Goal: Communication & Community: Answer question/provide support

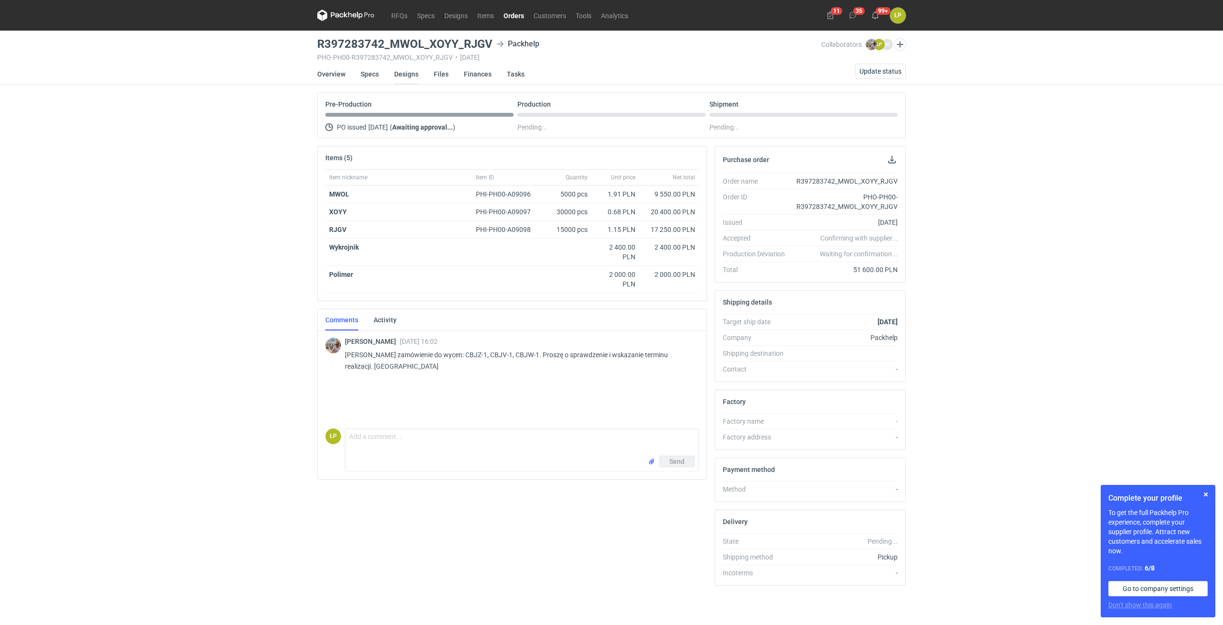
click at [400, 76] on link "Designs" at bounding box center [406, 74] width 24 height 21
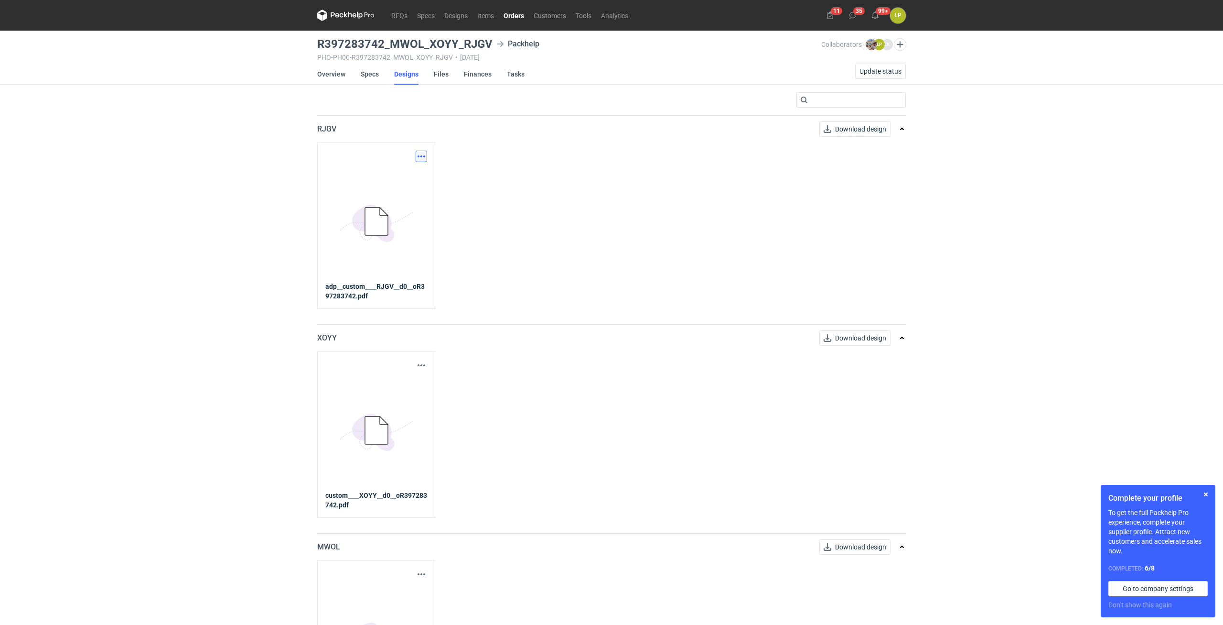
click at [422, 152] on button "button" at bounding box center [421, 156] width 11 height 11
click at [408, 173] on link "Download design part" at bounding box center [379, 177] width 88 height 15
click at [420, 364] on button "button" at bounding box center [421, 364] width 11 height 11
click at [412, 385] on link "Download design part" at bounding box center [379, 386] width 88 height 15
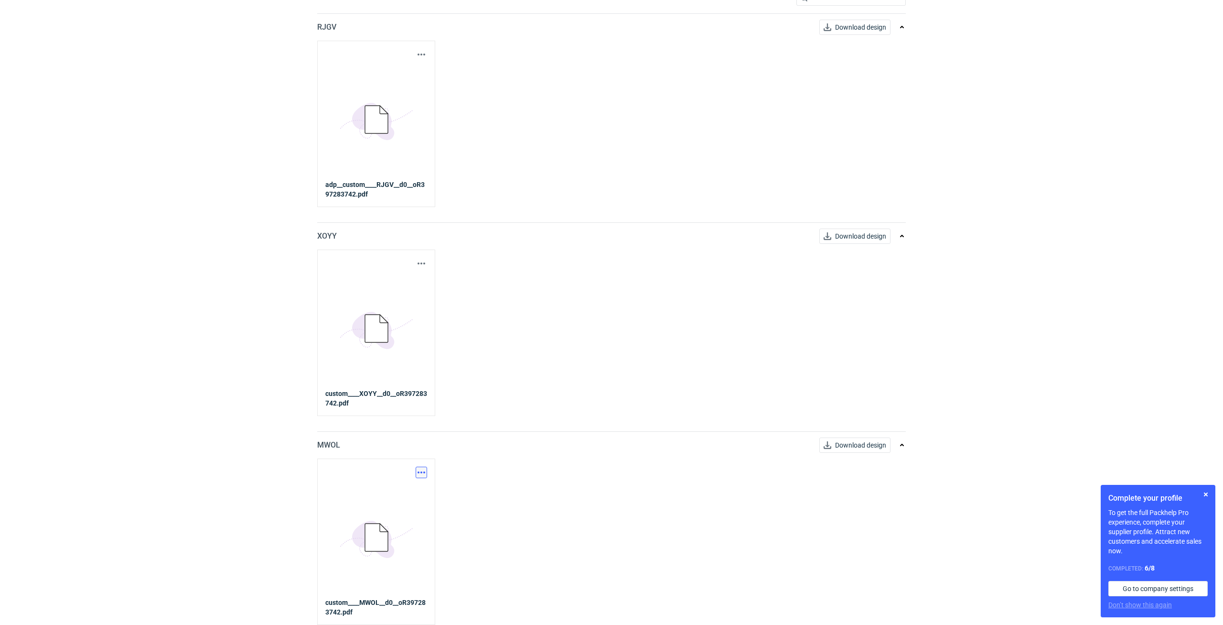
click at [426, 470] on button "button" at bounding box center [421, 471] width 11 height 11
click at [415, 485] on div "Download design part" at bounding box center [380, 493] width 96 height 23
click at [414, 491] on link "Download design part" at bounding box center [379, 493] width 88 height 15
click at [1199, 491] on div "Complete your profile To get the full Packhelp Pro experience, complete your su…" at bounding box center [1158, 551] width 115 height 132
click at [1203, 495] on button "button" at bounding box center [1206, 493] width 11 height 11
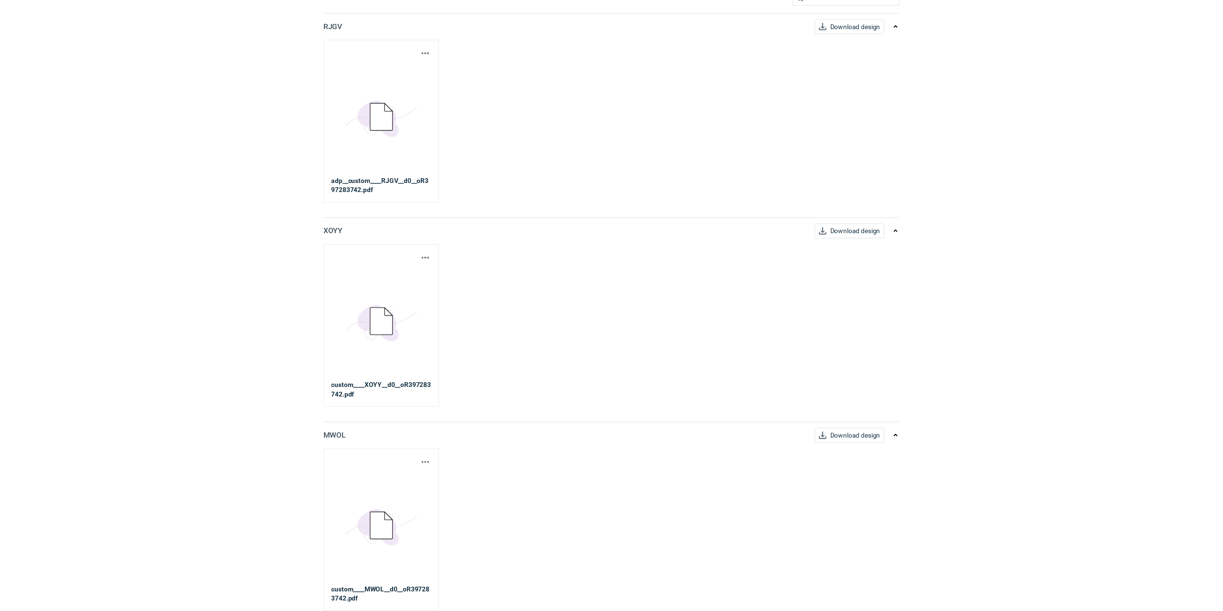
scroll to position [0, 0]
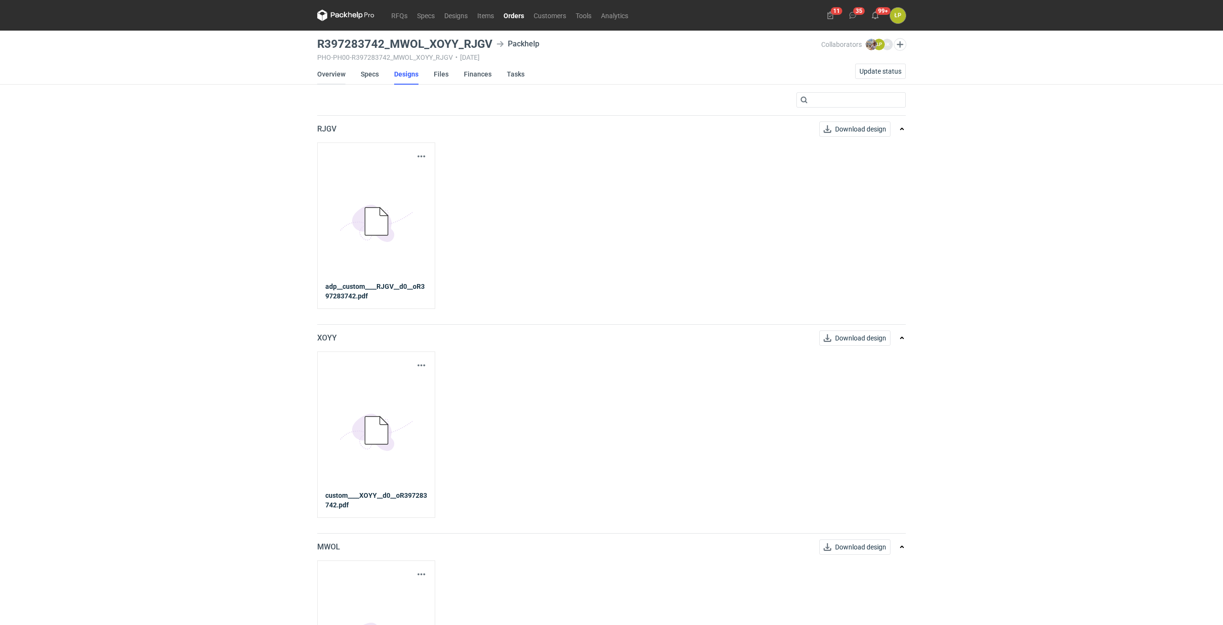
click at [334, 75] on link "Overview" at bounding box center [331, 74] width 28 height 21
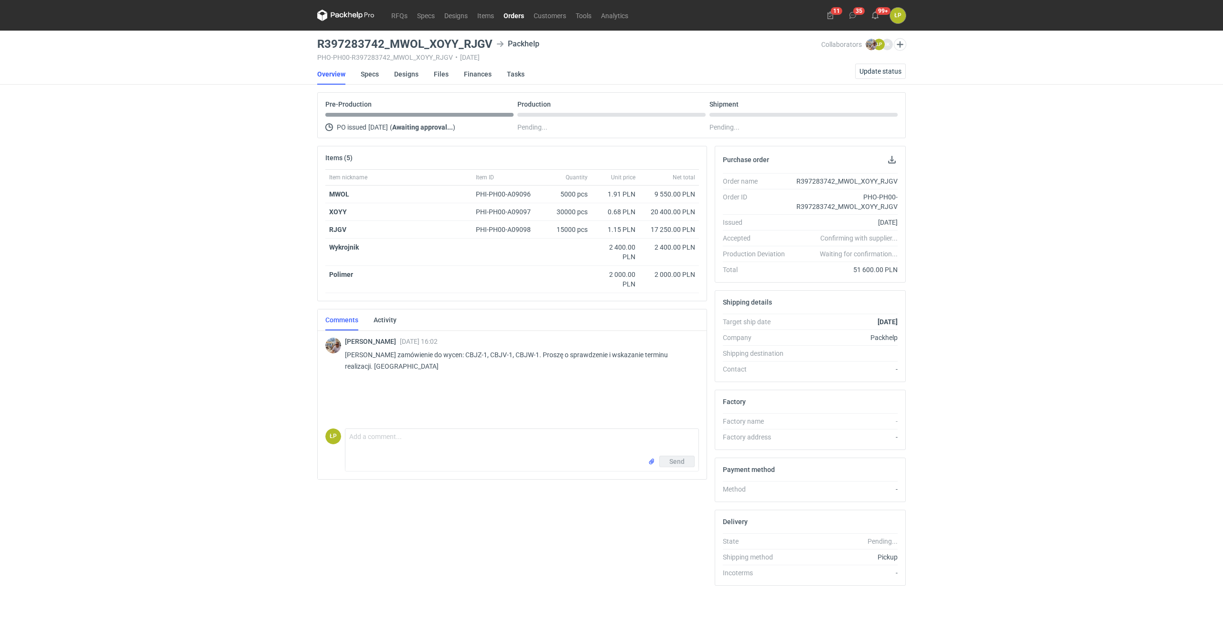
click at [465, 355] on p "Panie Łukaszu zamówienie do wycen: CBJZ-1, CBJV-1, CBJW-1. Proszę o sprawdzenie…" at bounding box center [518, 360] width 346 height 23
copy p "CBJZ"
click at [408, 451] on textarea "Comment message" at bounding box center [522, 442] width 353 height 27
paste textarea "CBJZ"
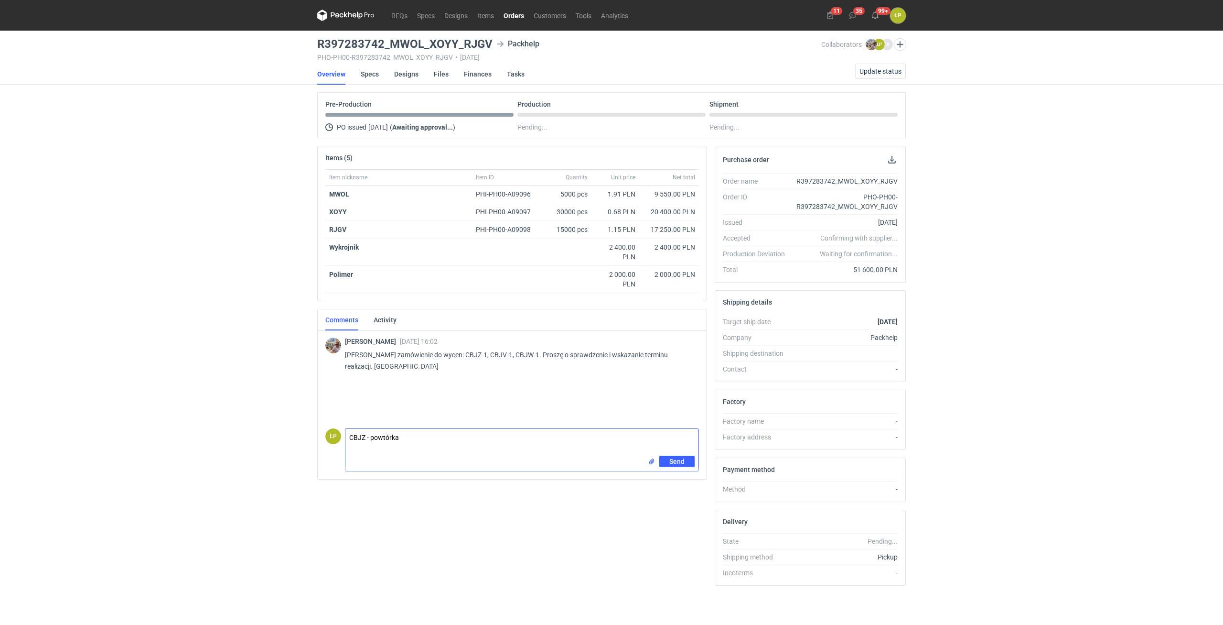
click at [422, 430] on textarea "CBJZ - powtórka" at bounding box center [522, 442] width 353 height 27
click at [423, 438] on textarea "CBJZ - powtórka" at bounding box center [522, 442] width 353 height 27
click at [492, 353] on p "Panie Łukaszu zamówienie do wycen: CBJZ-1, CBJV-1, CBJW-1. Proszę o sprawdzenie…" at bounding box center [518, 360] width 346 height 23
copy p "CBJV"
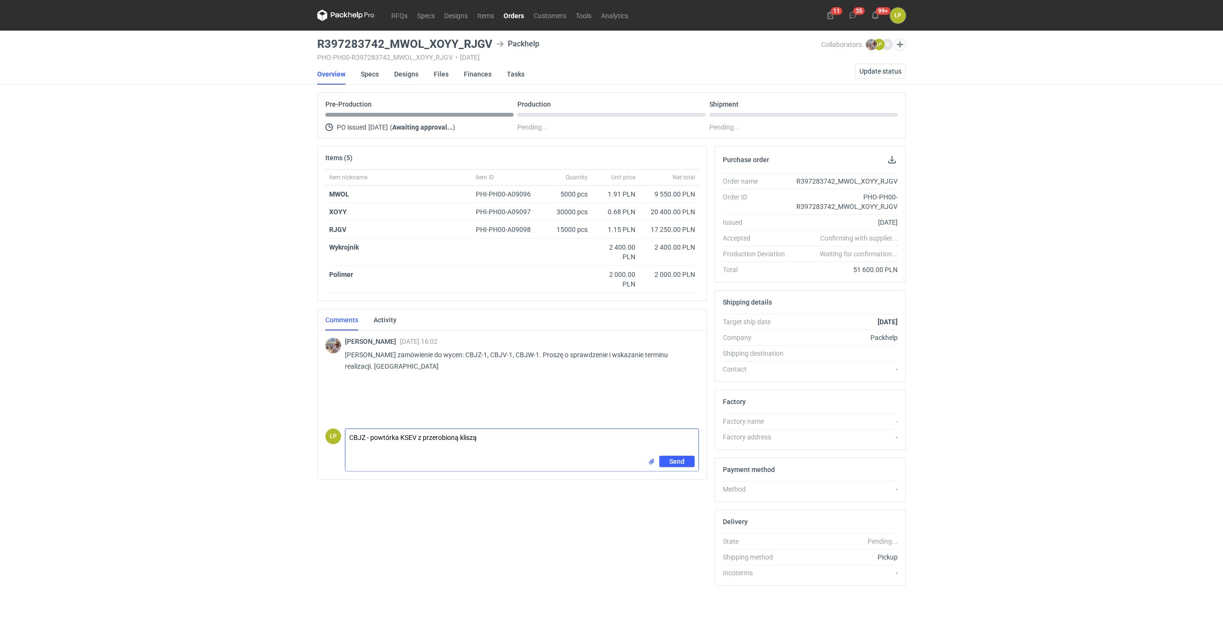
click at [508, 443] on textarea "CBJZ - powtórka KSEV z przerobioną kliszą" at bounding box center [522, 442] width 353 height 27
paste textarea "DUBC"
click at [480, 438] on textarea "CBJZ - powtórka KSEV z przerobioną kliszą, DUBC" at bounding box center [522, 442] width 353 height 27
click at [492, 356] on p "Panie Łukaszu zamówienie do wycen: CBJZ-1, CBJV-1, CBJW-1. Proszę o sprawdzenie…" at bounding box center [518, 360] width 346 height 23
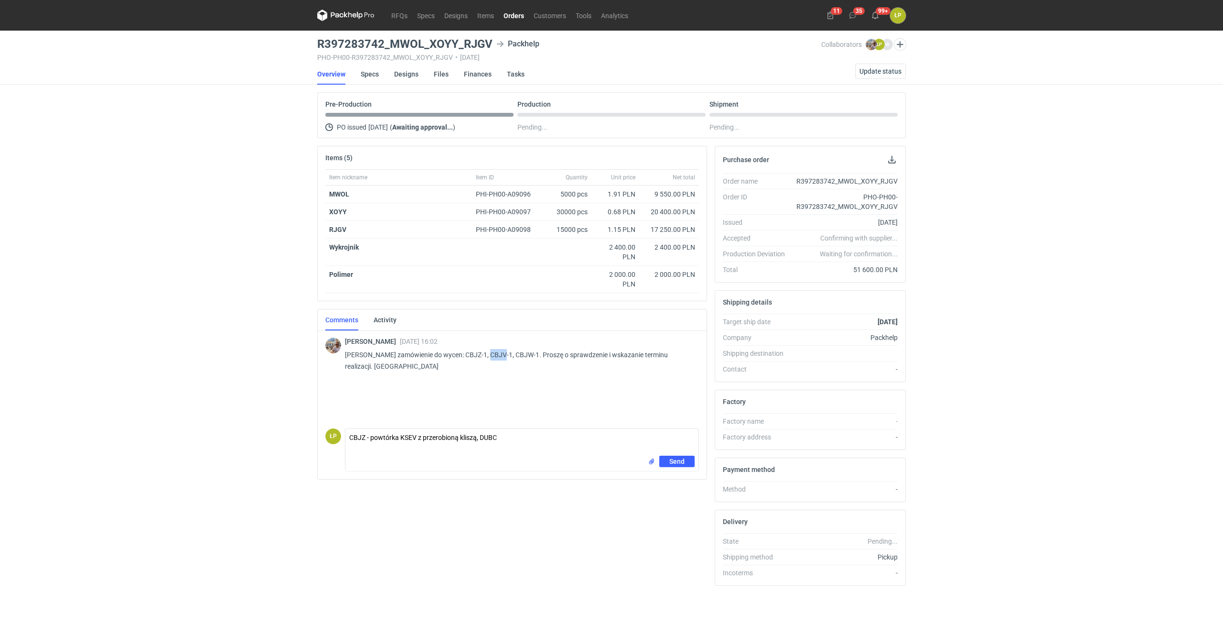
copy p "CBJV"
click at [480, 439] on textarea "CBJZ - powtórka KSEV z przerobioną kliszą, DUBC" at bounding box center [522, 442] width 353 height 27
paste textarea "CBJV"
click at [529, 436] on textarea "CBJZ - powtórka KSEV z przerobioną kliszą, CBJV - DUBC" at bounding box center [522, 442] width 353 height 27
click at [504, 440] on textarea "CBJZ - powtórka KSEV z przerobioną kliszą, CBJV - DUBC" at bounding box center [522, 442] width 353 height 27
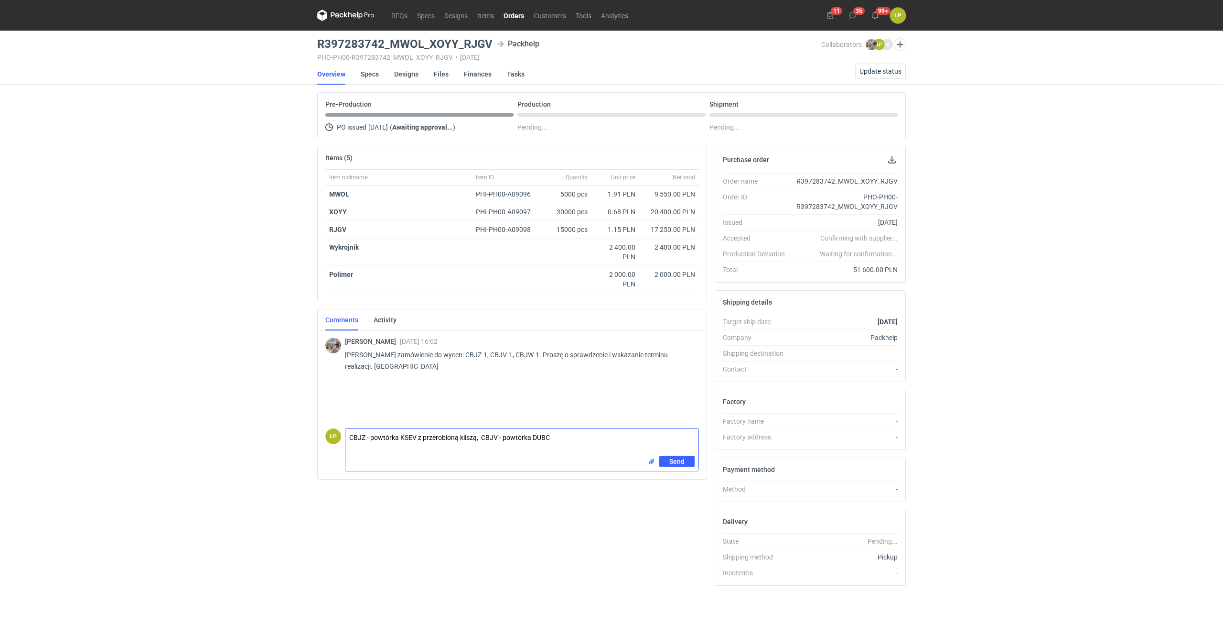
click at [584, 442] on textarea "CBJZ - powtórka KSEV z przerobioną kliszą, CBJV - powtórka DUBC" at bounding box center [522, 442] width 353 height 27
click at [518, 354] on p "Panie Łukaszu zamówienie do wycen: CBJZ-1, CBJV-1, CBJW-1. Proszę o sprawdzenie…" at bounding box center [518, 360] width 346 height 23
copy p "CBJW"
click at [519, 354] on p "Panie Łukaszu zamówienie do wycen: CBJZ-1, CBJV-1, CBJW-1. Proszę o sprawdzenie…" at bounding box center [518, 360] width 346 height 23
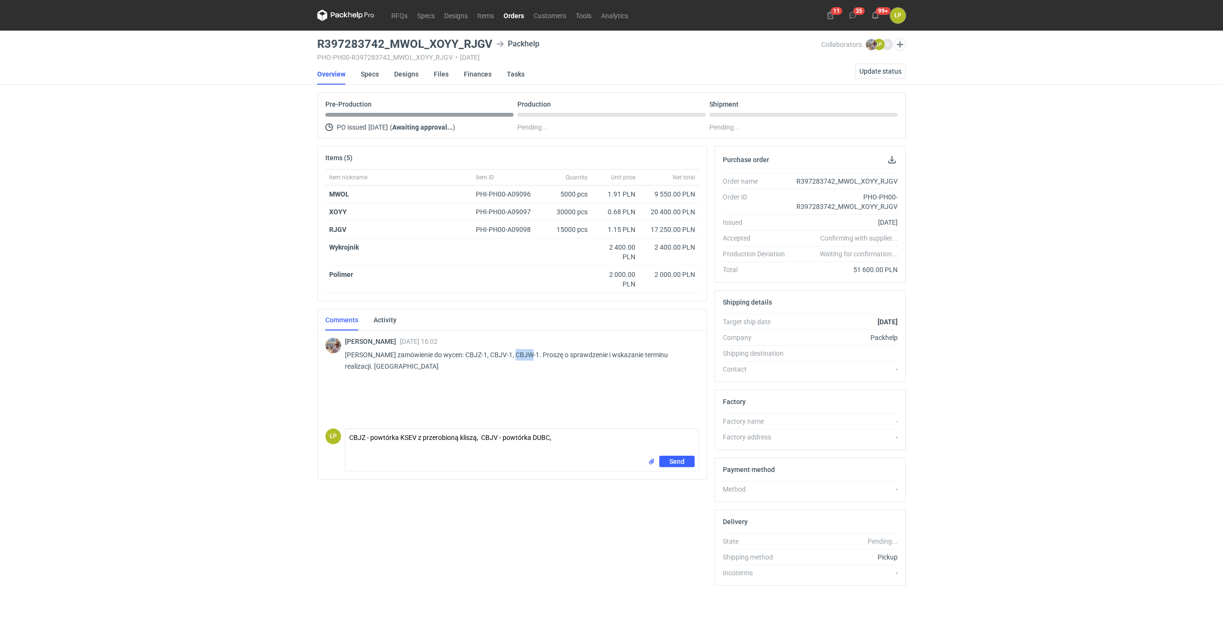
click at [519, 354] on p "Panie Łukaszu zamówienie do wycen: CBJZ-1, CBJV-1, CBJW-1. Proszę o sprawdzenie…" at bounding box center [518, 360] width 346 height 23
copy p "CBJW"
drag, startPoint x: 584, startPoint y: 448, endPoint x: 583, endPoint y: 443, distance: 5.3
click at [583, 447] on textarea "CBJZ - powtórka KSEV z przerobioną kliszą, CBJV - powtórka DUBC," at bounding box center [522, 442] width 353 height 27
paste textarea "CBJW"
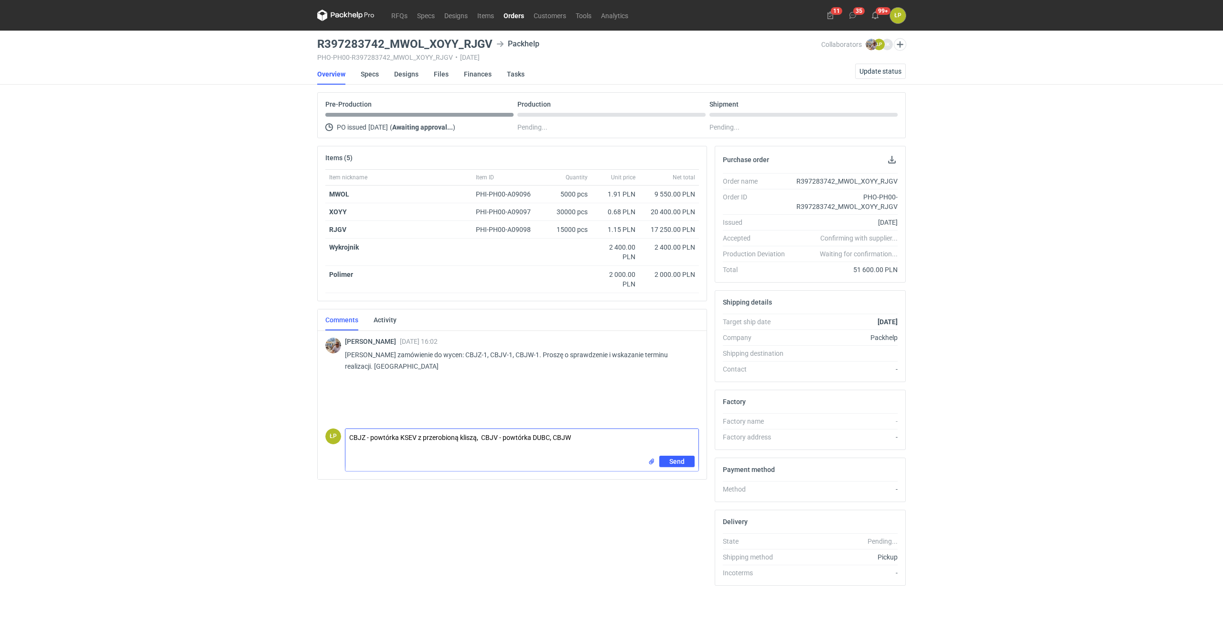
drag, startPoint x: 577, startPoint y: 443, endPoint x: 553, endPoint y: 441, distance: 24.0
click at [553, 441] on textarea "CBJZ - powtórka KSEV z przerobioną kliszą, CBJV - powtórka DUBC, CBJW" at bounding box center [522, 442] width 353 height 27
click at [519, 355] on p "Panie Łukaszu zamówienie do wycen: CBJZ-1, CBJV-1, CBJW-1. Proszę o sprawdzenie…" at bounding box center [518, 360] width 346 height 23
copy p "CBJW"
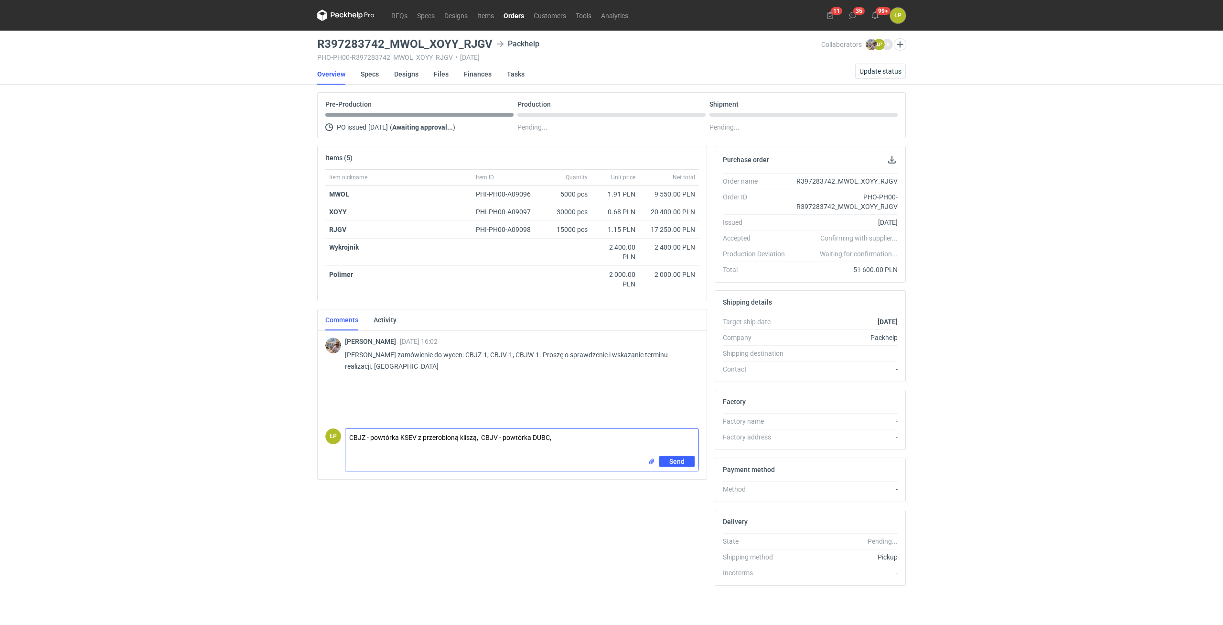
click at [576, 433] on textarea "CBJZ - powtórka KSEV z przerobioną kliszą, CBJV - powtórka DUBC," at bounding box center [522, 442] width 353 height 27
paste textarea "CBJW"
type textarea "CBJZ - powtórka KSEV z przerobioną kliszą, CBJV - powtórka DUBC, CBJW - nowe za…"
click at [674, 462] on span "Send" at bounding box center [677, 461] width 15 height 7
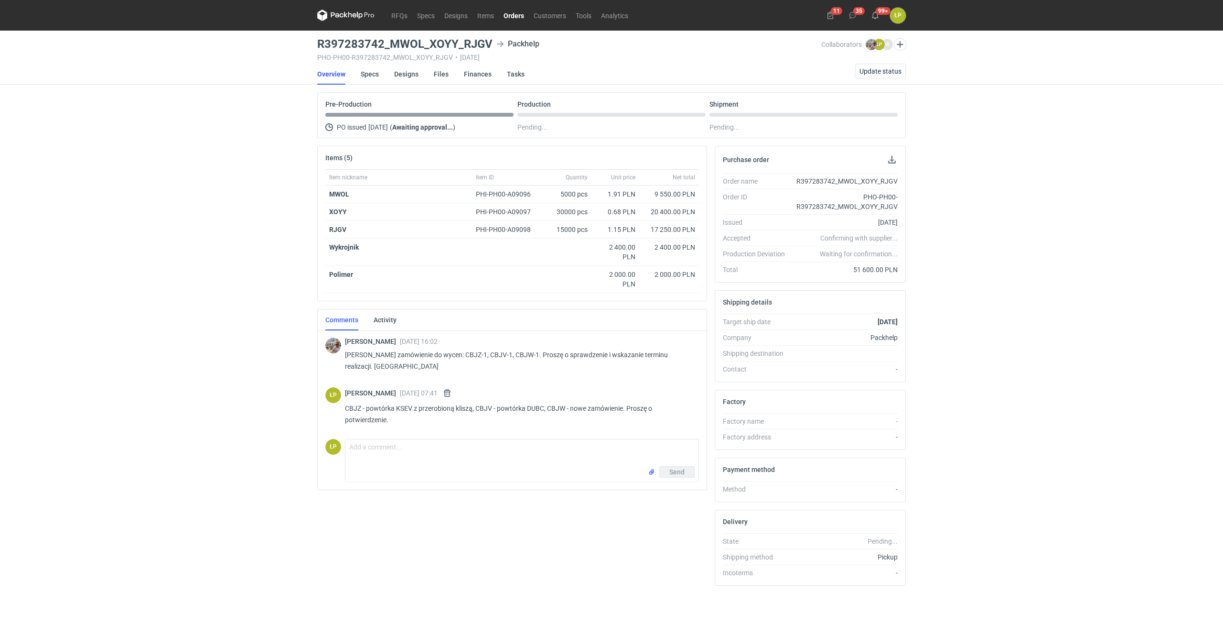
click at [408, 405] on p "CBJZ - powtórka KSEV z przerobioną kliszą, CBJV - powtórka DUBC, CBJW - nowe za…" at bounding box center [518, 413] width 346 height 23
copy p "KSEV"
click at [401, 75] on link "Designs" at bounding box center [406, 74] width 24 height 21
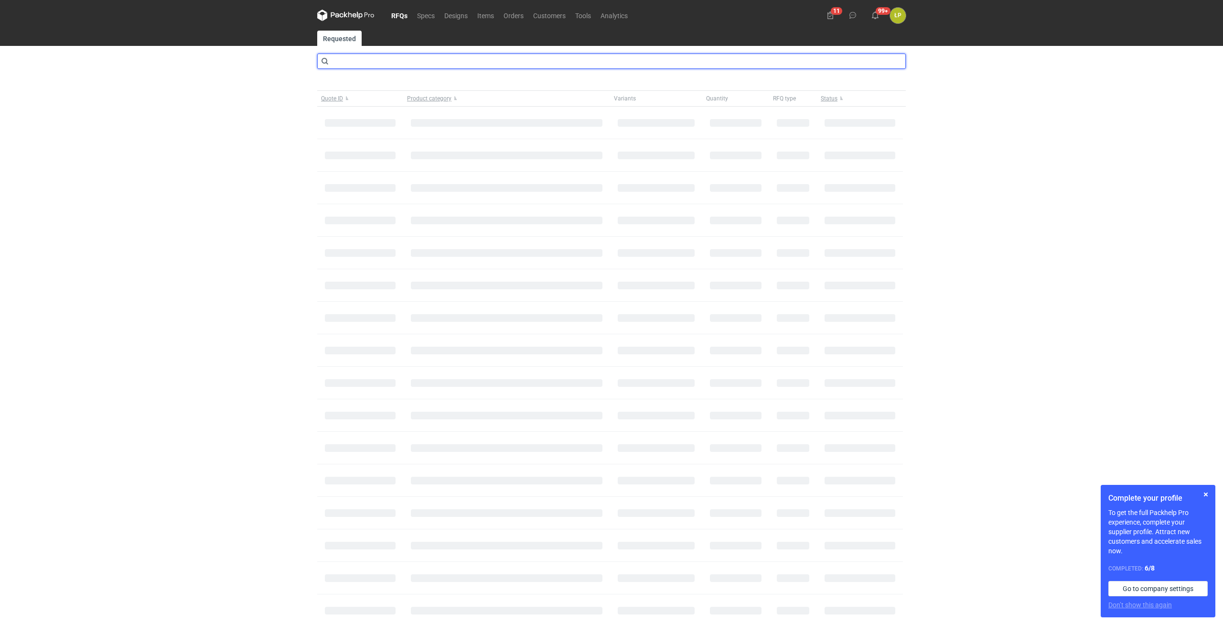
click at [404, 58] on input "text" at bounding box center [611, 61] width 589 height 15
type input "CBJZ"
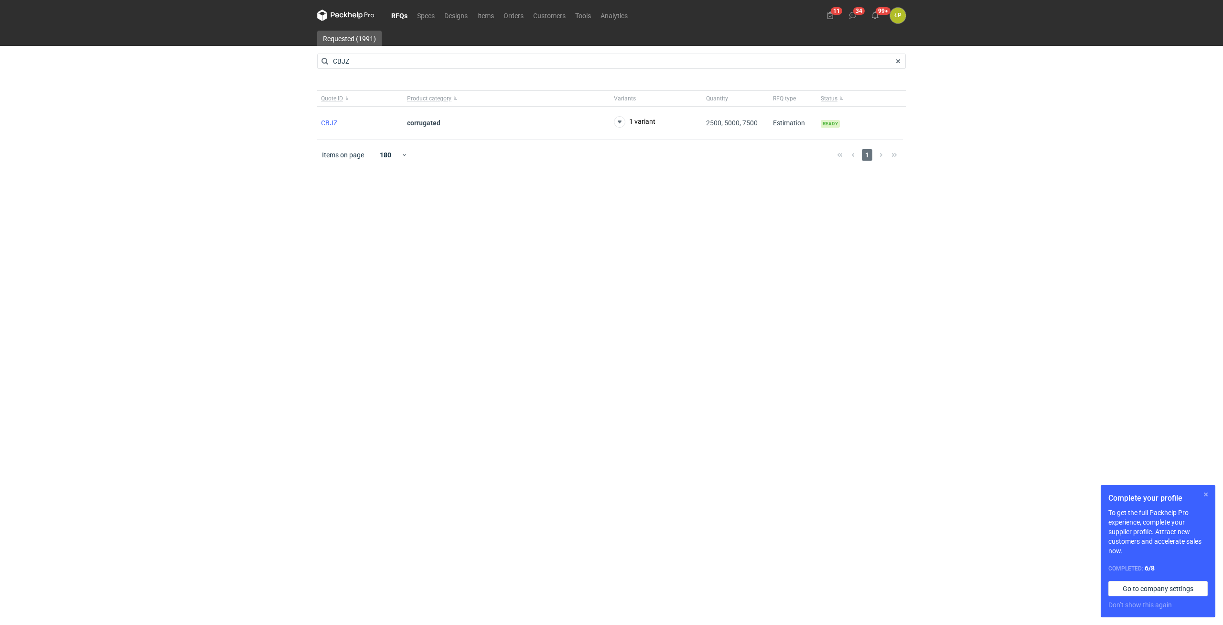
click at [1206, 493] on button "button" at bounding box center [1206, 493] width 11 height 11
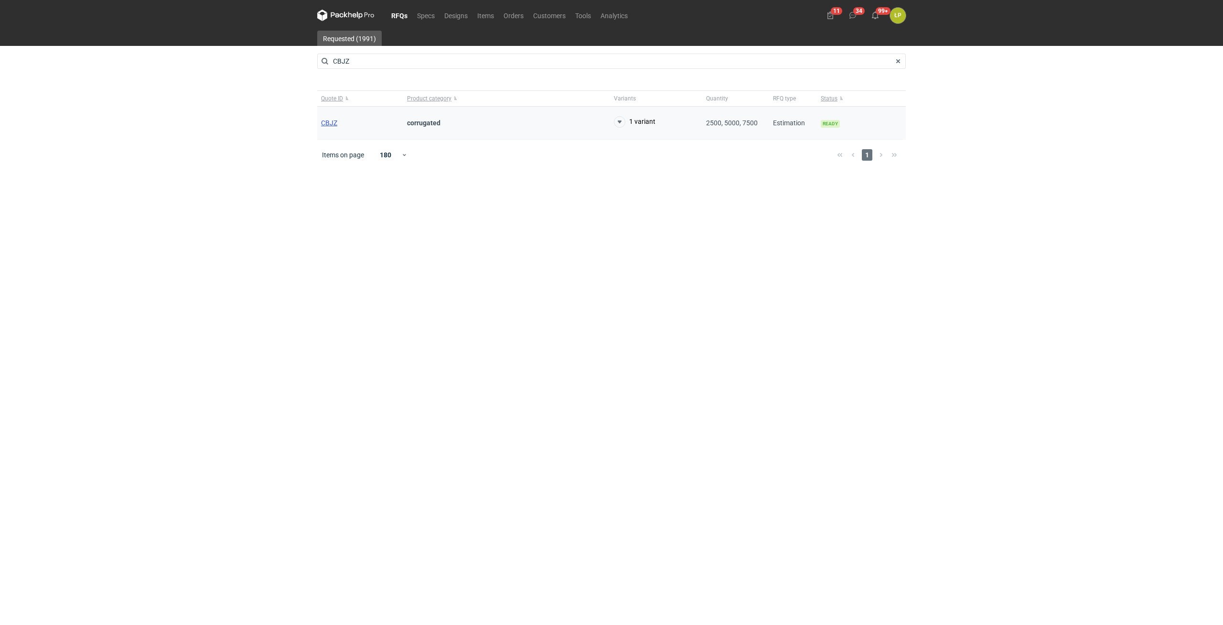
click at [332, 122] on span "CBJZ" at bounding box center [329, 123] width 16 height 8
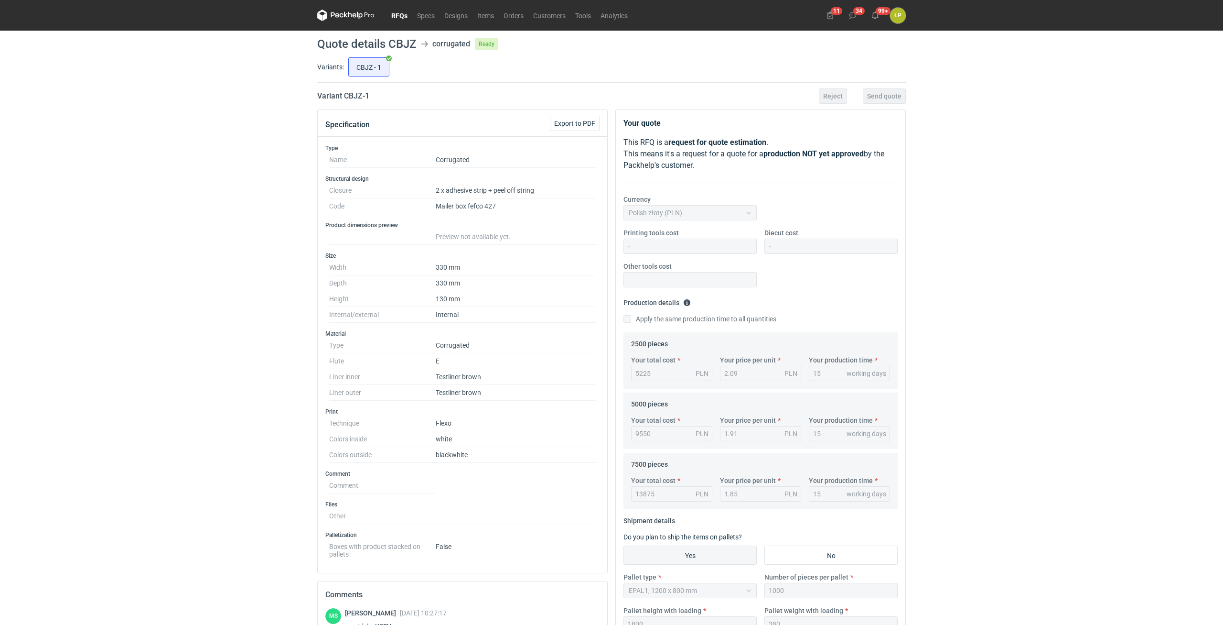
click at [391, 20] on link "RFQs" at bounding box center [400, 15] width 26 height 11
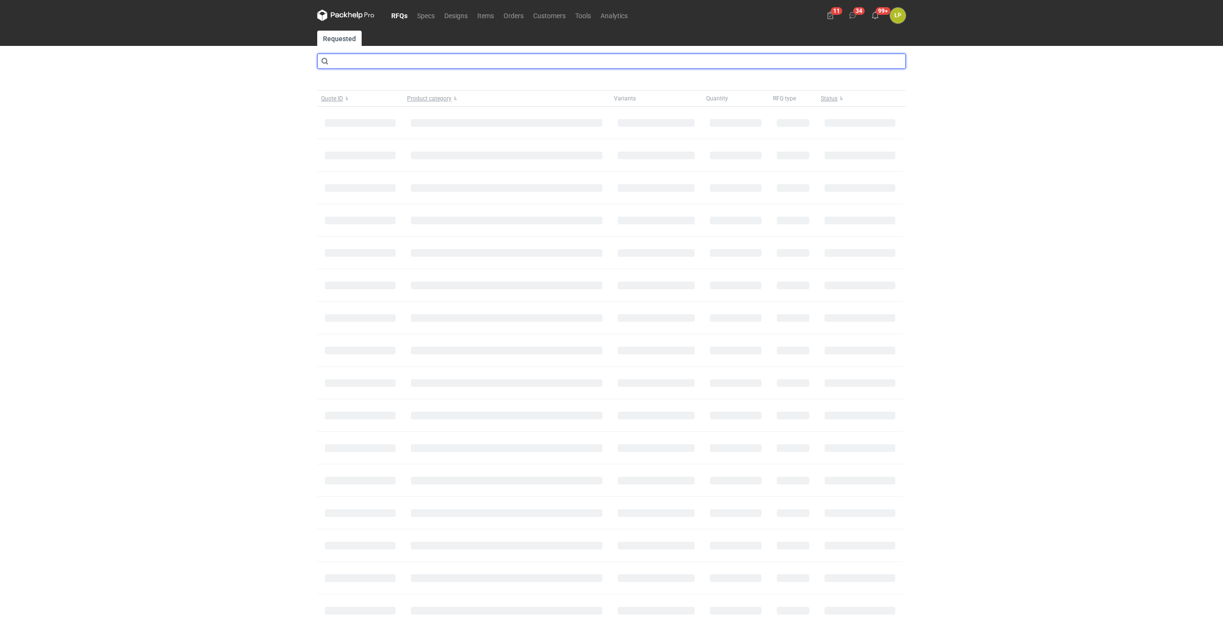
click at [379, 62] on input "text" at bounding box center [611, 61] width 589 height 15
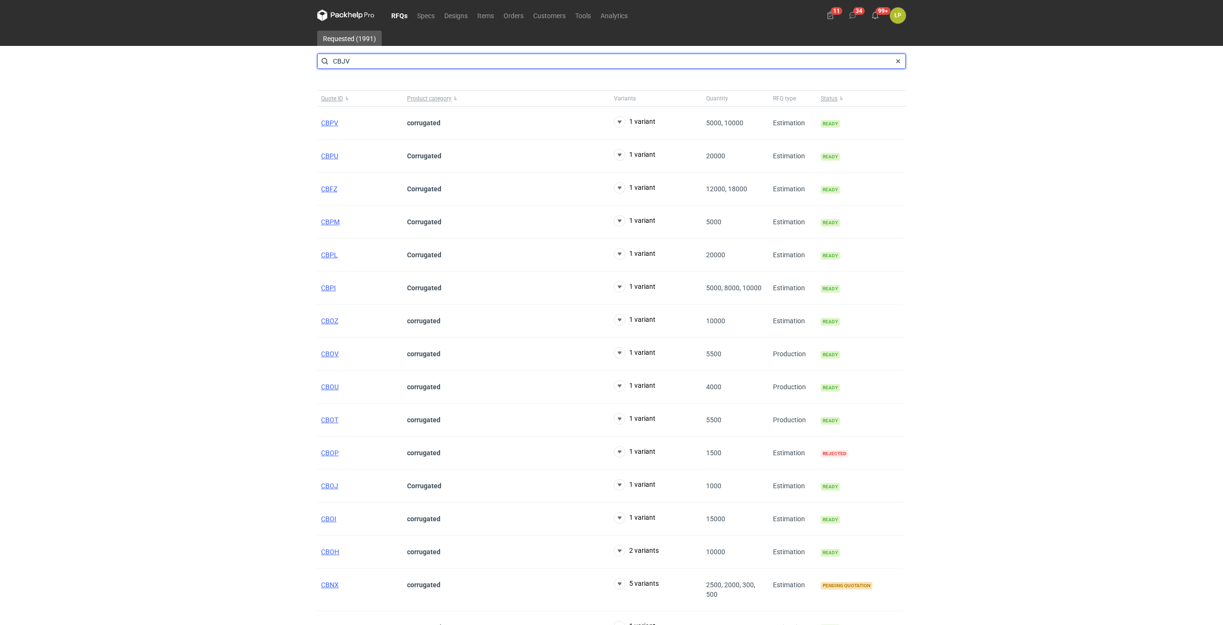
type input "CBJV"
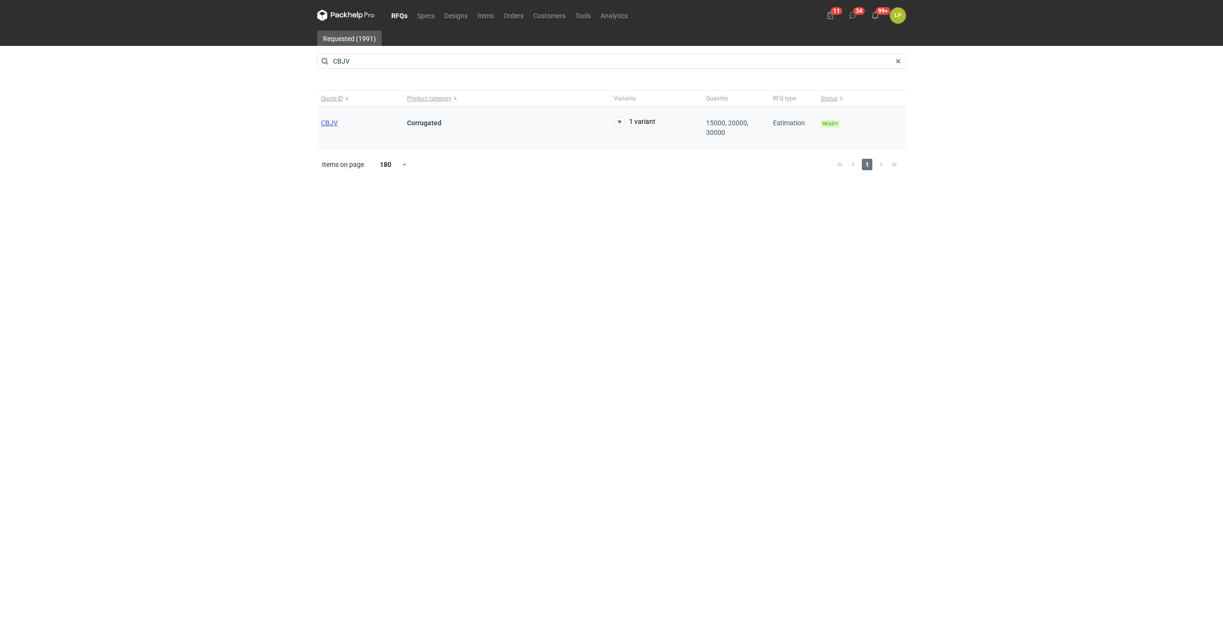
click at [332, 121] on span "CBJV" at bounding box center [329, 123] width 17 height 8
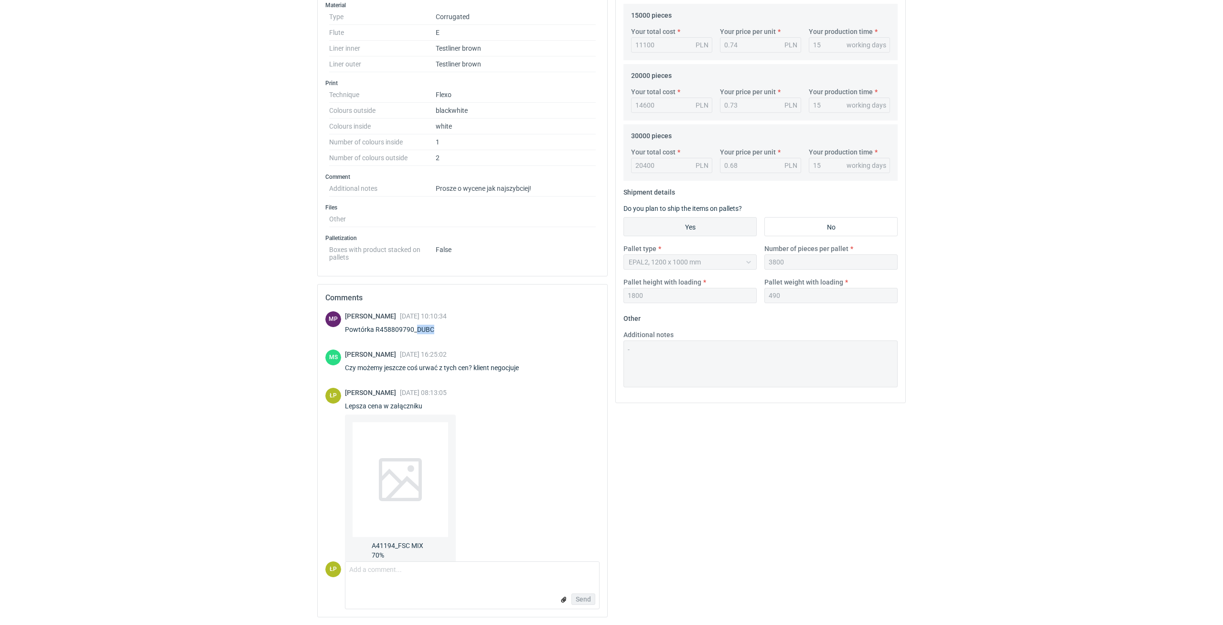
drag, startPoint x: 433, startPoint y: 330, endPoint x: 415, endPoint y: 330, distance: 17.7
click at [415, 330] on div "Powtórka R458809790_DUBC" at bounding box center [396, 330] width 102 height 10
copy div "DUBC"
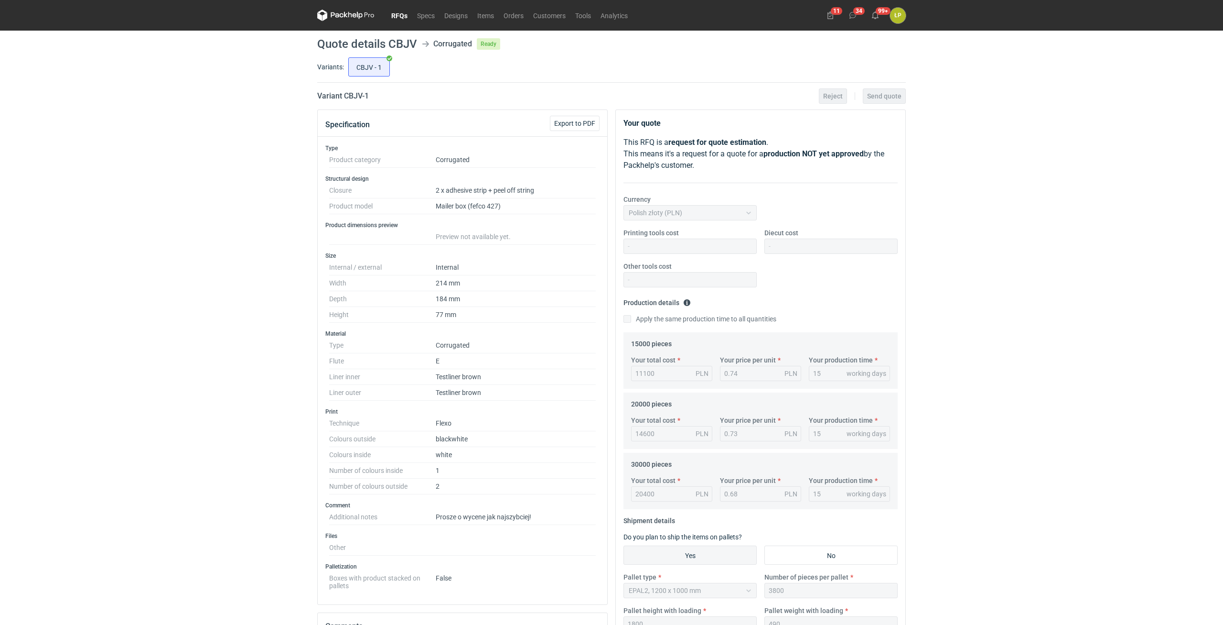
click at [396, 21] on link "RFQs" at bounding box center [400, 15] width 26 height 11
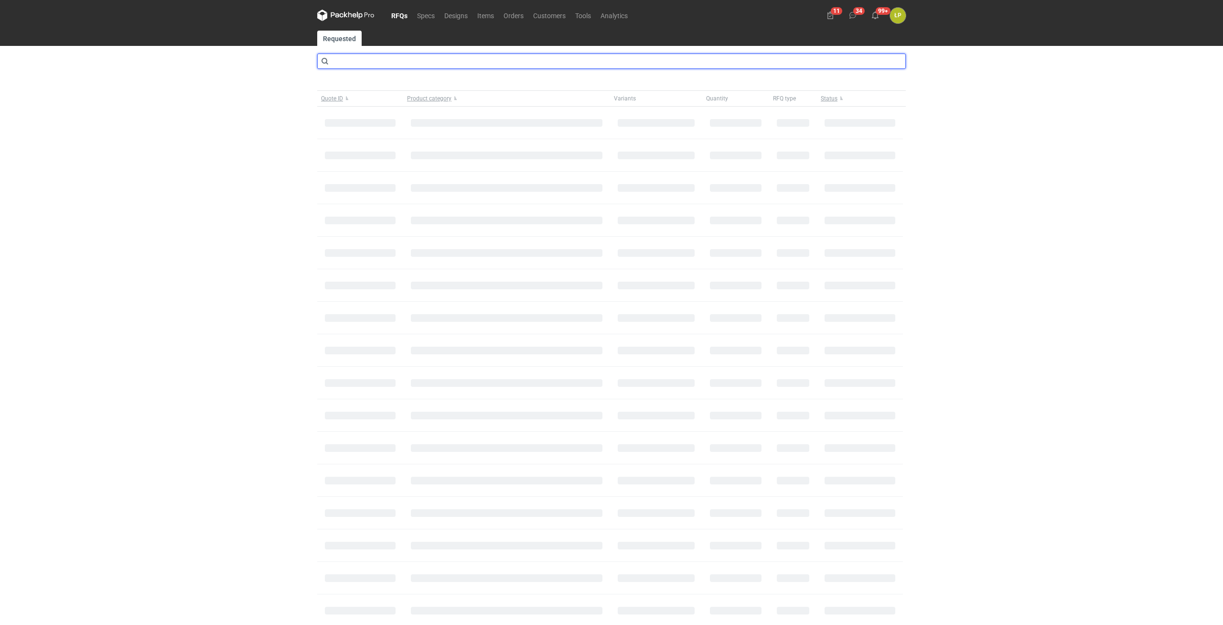
click at [391, 57] on input "text" at bounding box center [611, 61] width 589 height 15
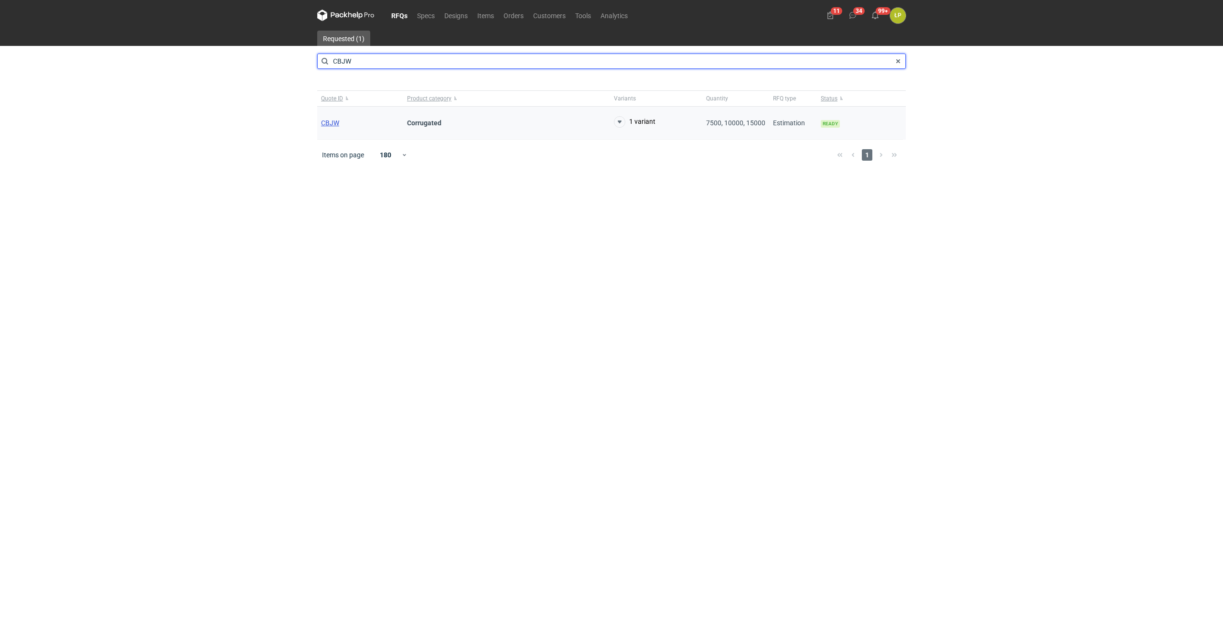
type input "CBJW"
click at [324, 123] on span "CBJW" at bounding box center [330, 123] width 18 height 8
